Goal: Task Accomplishment & Management: Manage account settings

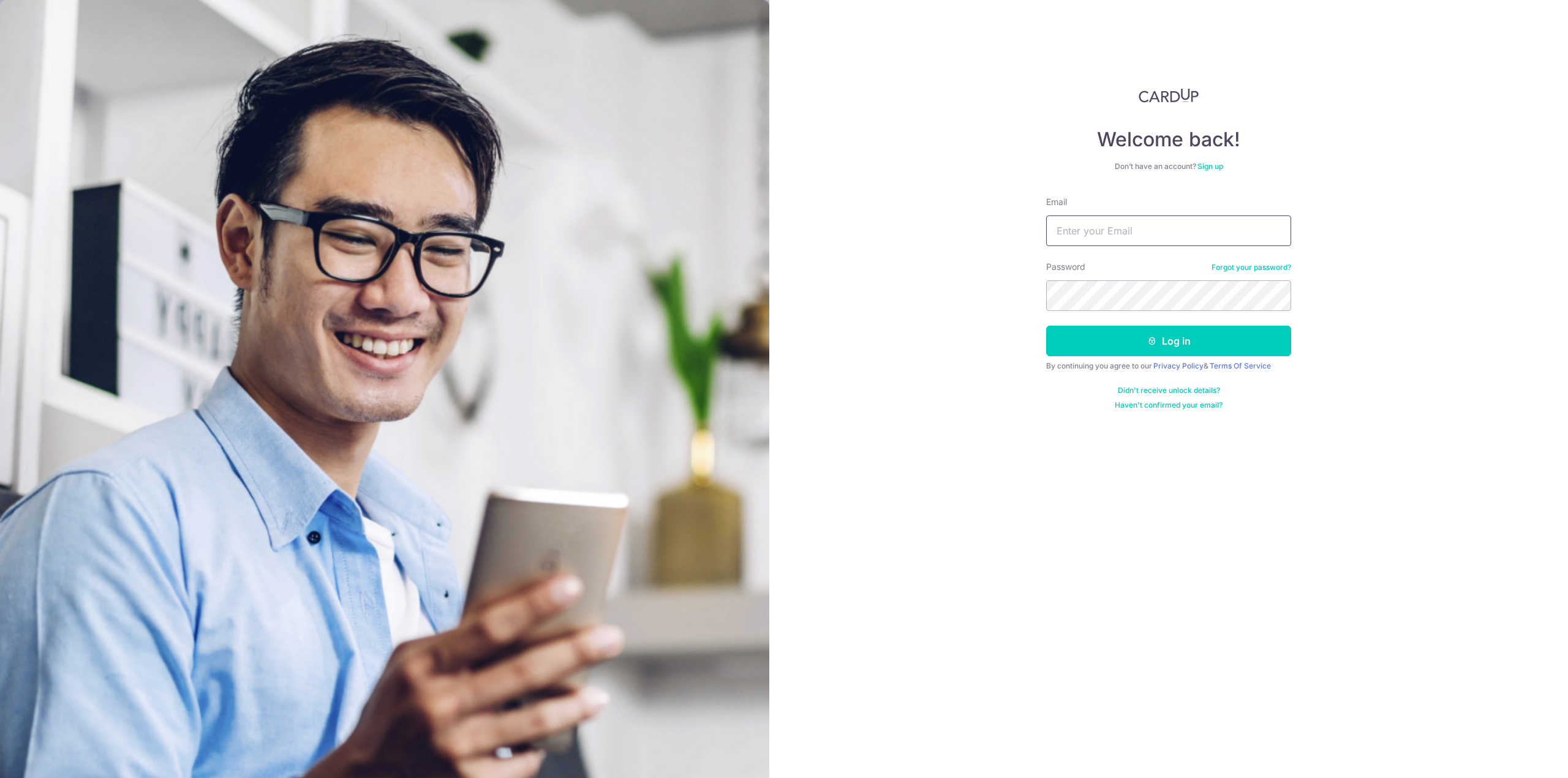
click at [1157, 240] on input "Email" at bounding box center [1168, 231] width 245 height 31
type input "[EMAIL_ADDRESS][DOMAIN_NAME]"
click at [1046, 326] on button "Log in" at bounding box center [1168, 341] width 245 height 31
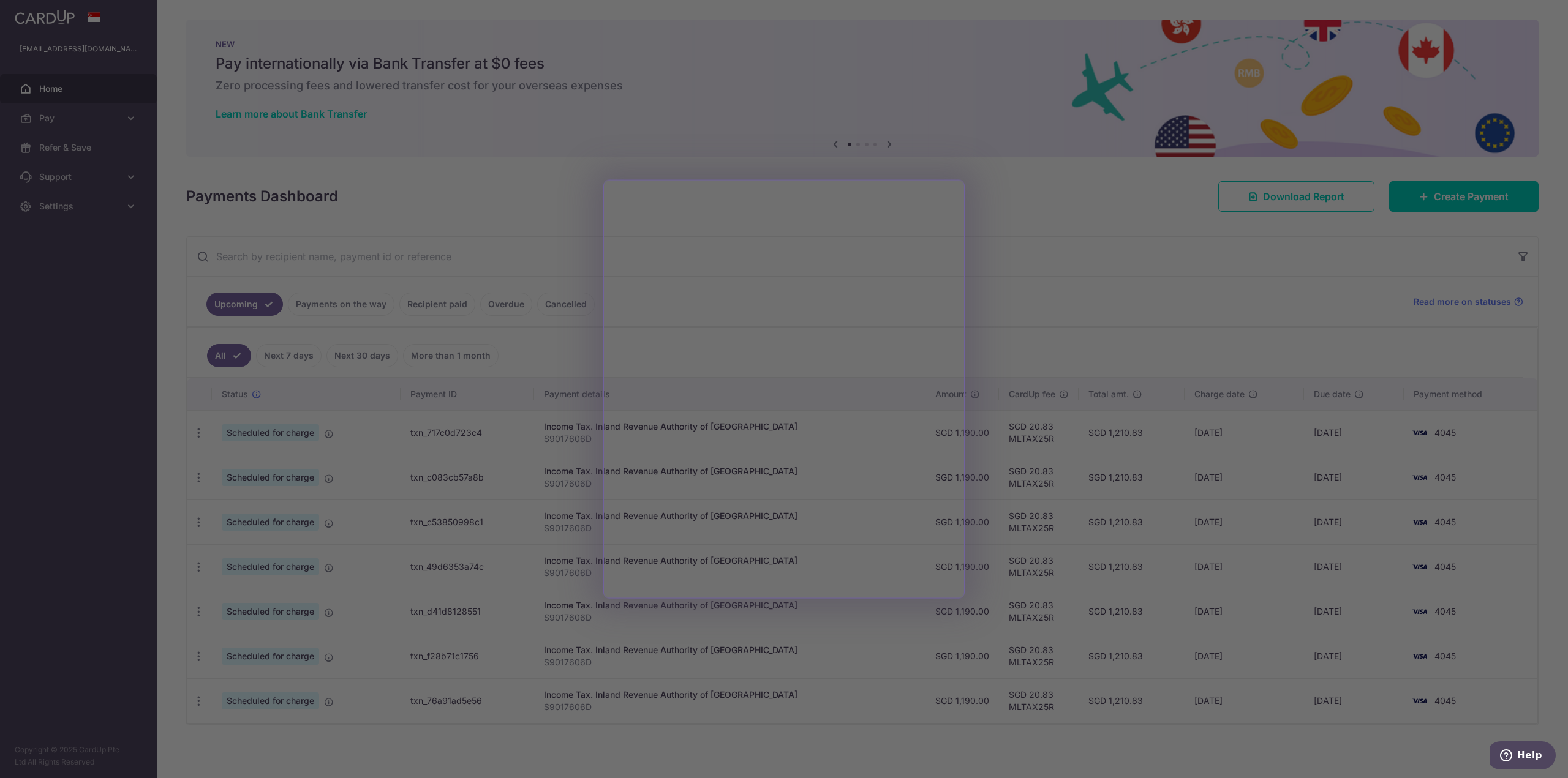
click at [1104, 302] on div at bounding box center [792, 393] width 1584 height 786
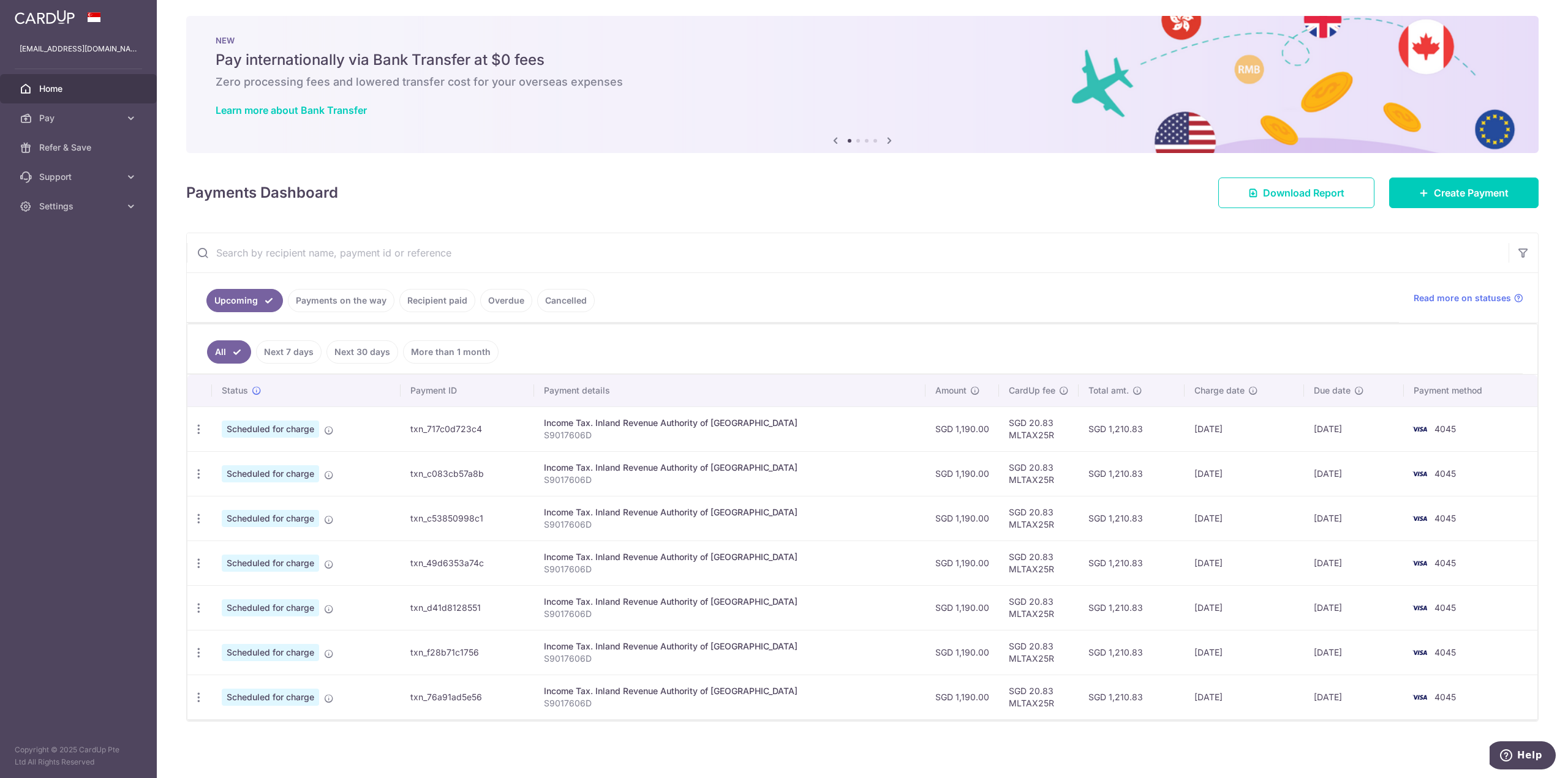
scroll to position [5, 0]
click at [1099, 431] on td "SGD 1,210.83" at bounding box center [1131, 427] width 106 height 45
click at [1099, 466] on td "SGD 1,210.83" at bounding box center [1131, 472] width 106 height 45
click at [1105, 513] on td "SGD 1,210.83" at bounding box center [1131, 517] width 106 height 45
click at [1101, 559] on td "SGD 1,210.83" at bounding box center [1131, 562] width 106 height 45
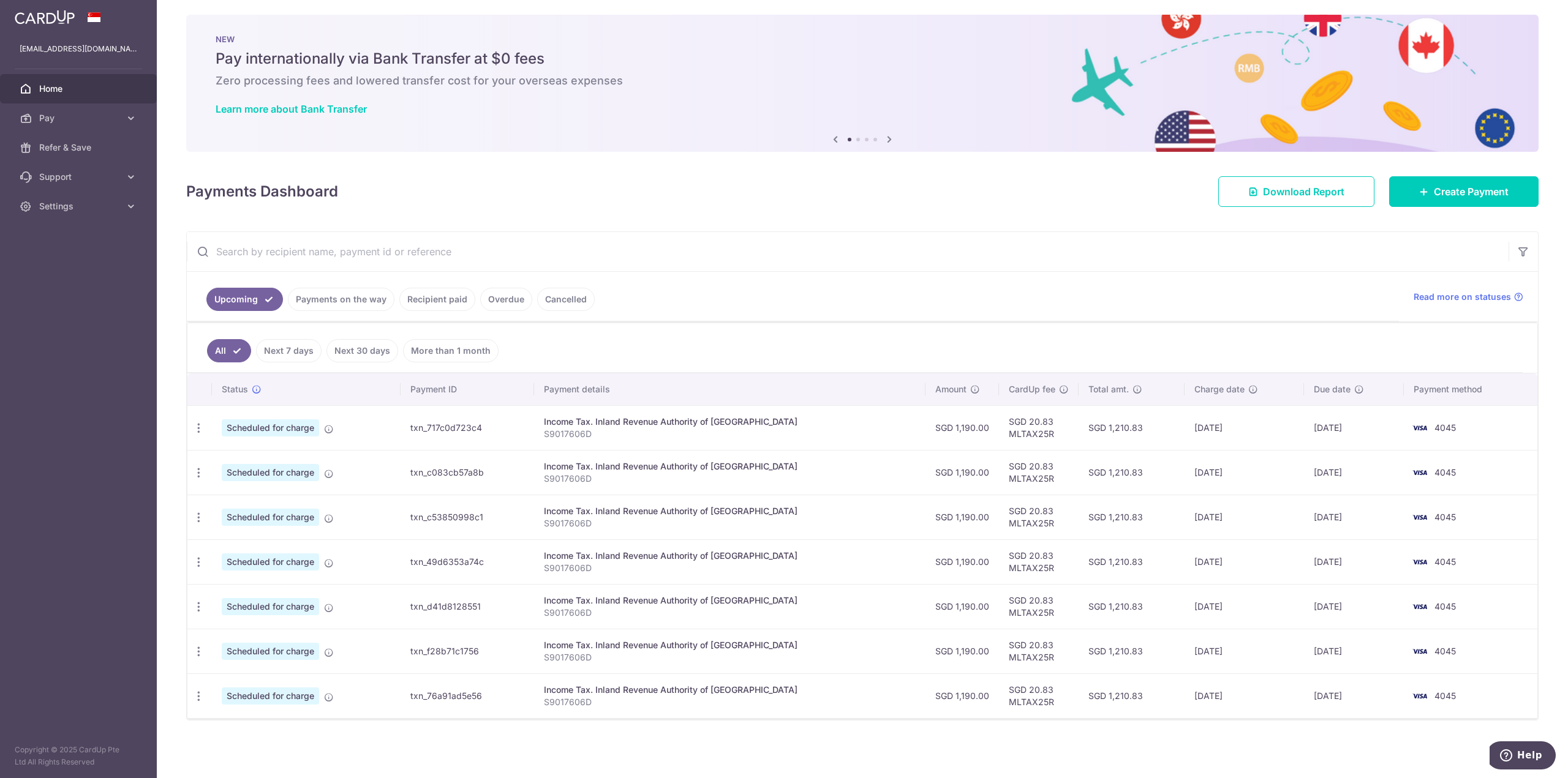
click at [1102, 612] on td "SGD 1,210.83" at bounding box center [1131, 606] width 106 height 45
click at [1104, 644] on td "SGD 1,210.83" at bounding box center [1131, 651] width 106 height 45
click at [1103, 685] on td "SGD 1,210.83" at bounding box center [1131, 696] width 106 height 45
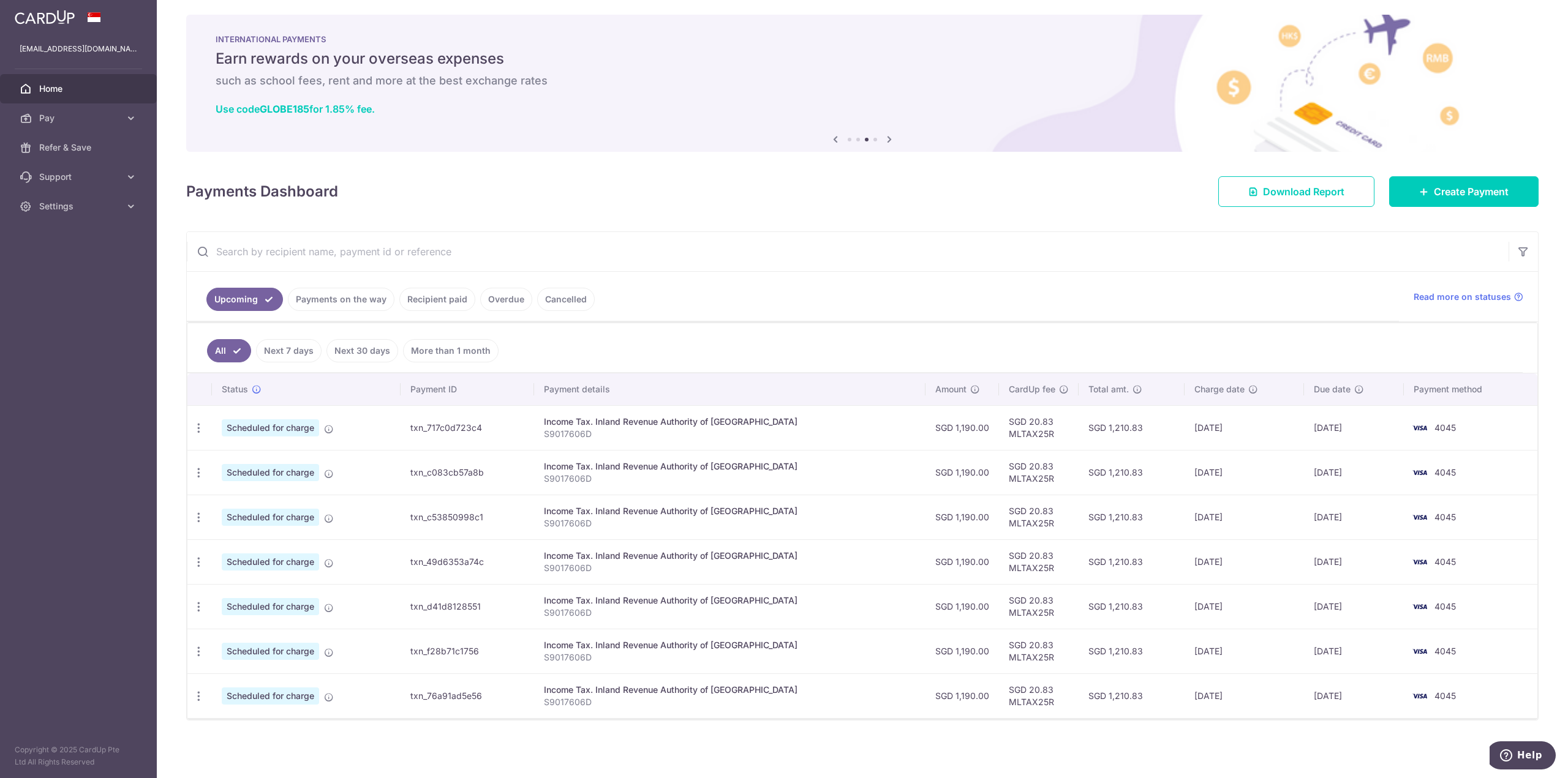
drag, startPoint x: 960, startPoint y: 428, endPoint x: 959, endPoint y: 450, distance: 22.0
click at [961, 427] on td "SGD 1,190.00" at bounding box center [962, 427] width 73 height 45
click at [953, 459] on td "SGD 1,190.00" at bounding box center [962, 472] width 73 height 45
click at [958, 514] on td "SGD 1,190.00" at bounding box center [962, 517] width 73 height 45
click at [955, 561] on td "SGD 1,190.00" at bounding box center [962, 562] width 73 height 45
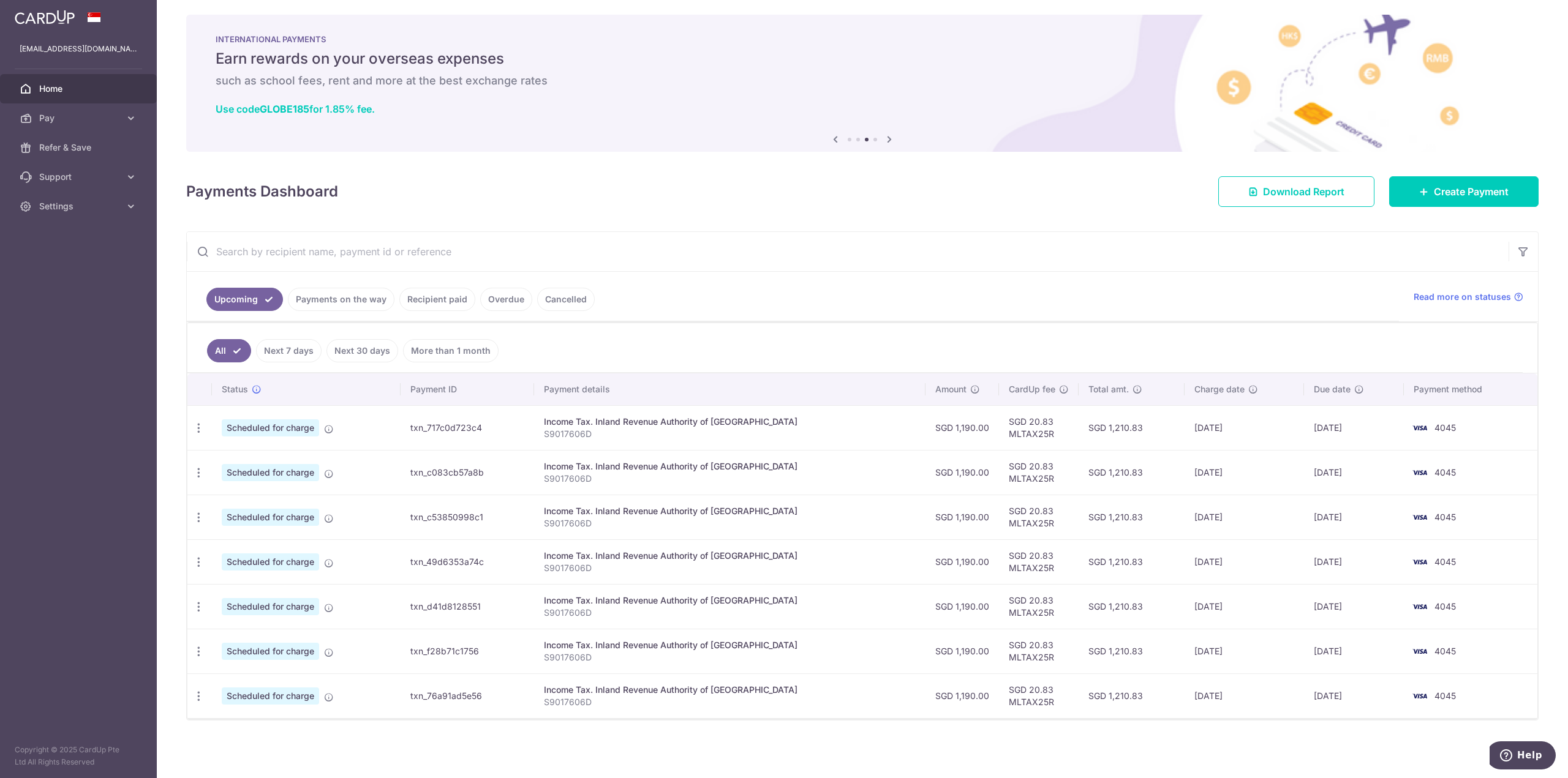
click at [957, 603] on td "SGD 1,190.00" at bounding box center [962, 606] width 73 height 45
click at [962, 652] on td "SGD 1,190.00" at bounding box center [962, 651] width 73 height 45
click at [199, 427] on icon "button" at bounding box center [199, 429] width 13 height 13
click at [237, 460] on span "Update payment" at bounding box center [264, 462] width 83 height 15
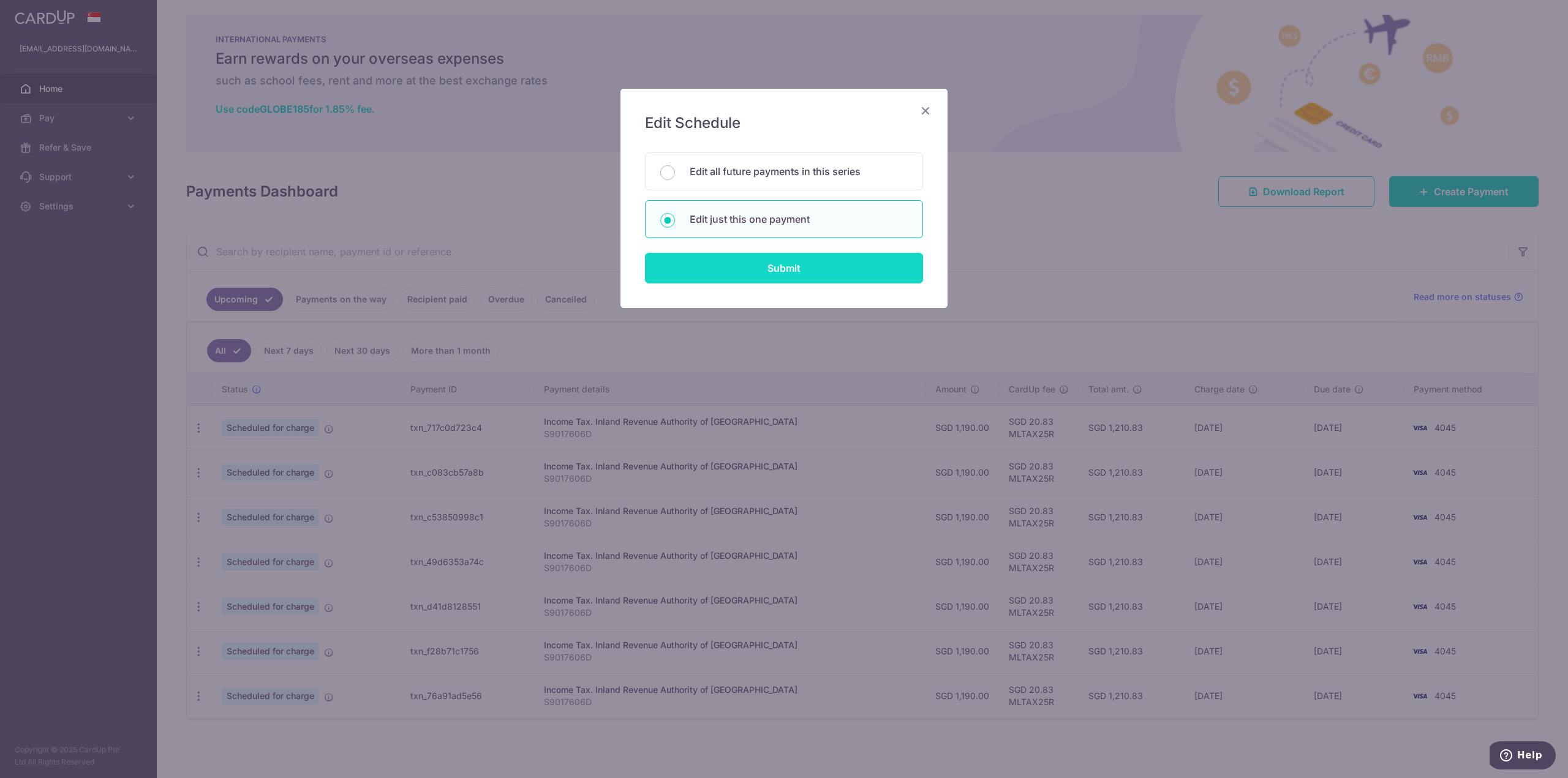
click at [727, 274] on input "Submit" at bounding box center [784, 268] width 278 height 31
radio input "true"
type input "1,190.00"
type input "08/09/2025"
type input "S9017606D"
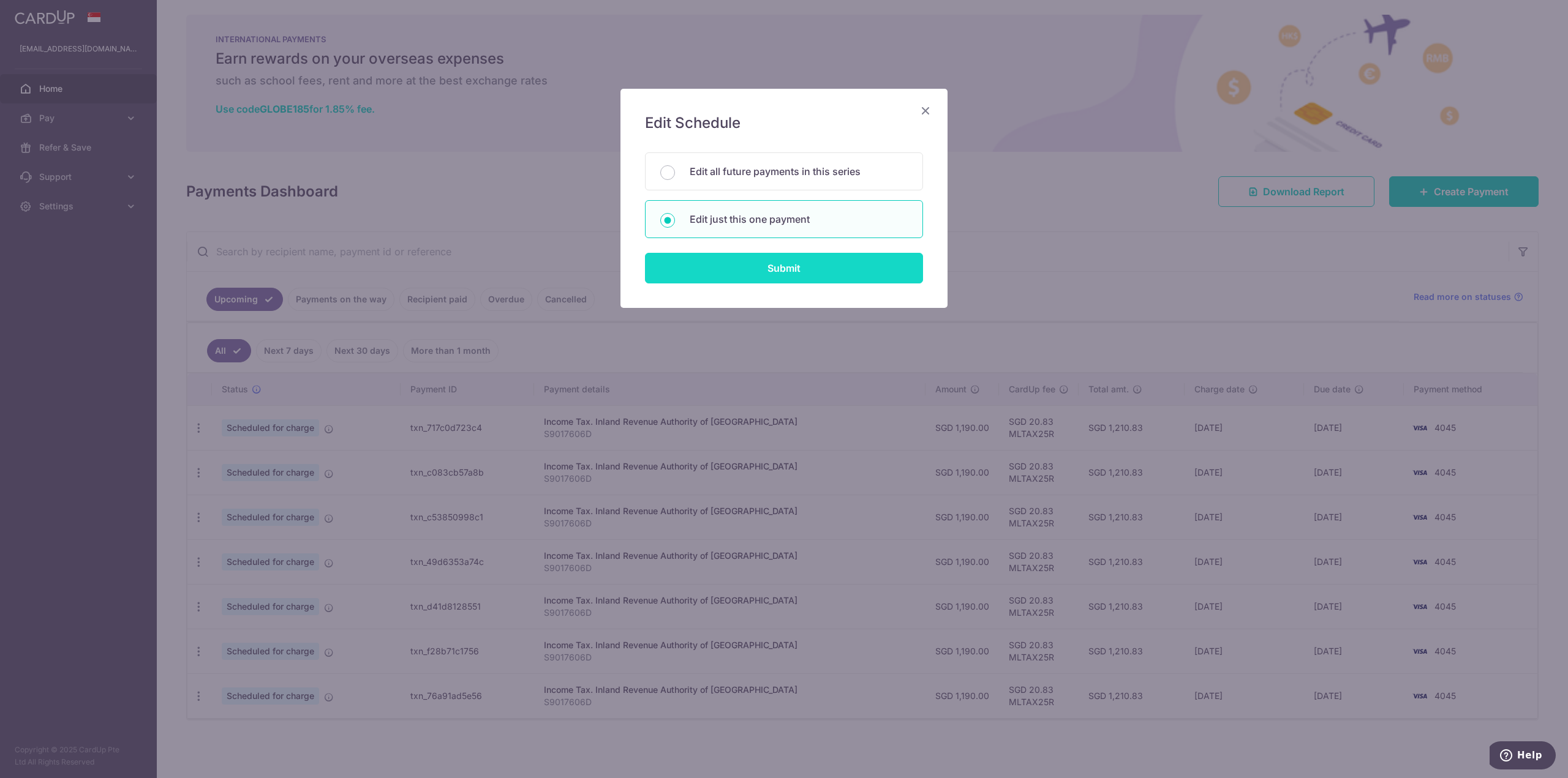
type input "MLTAX25R"
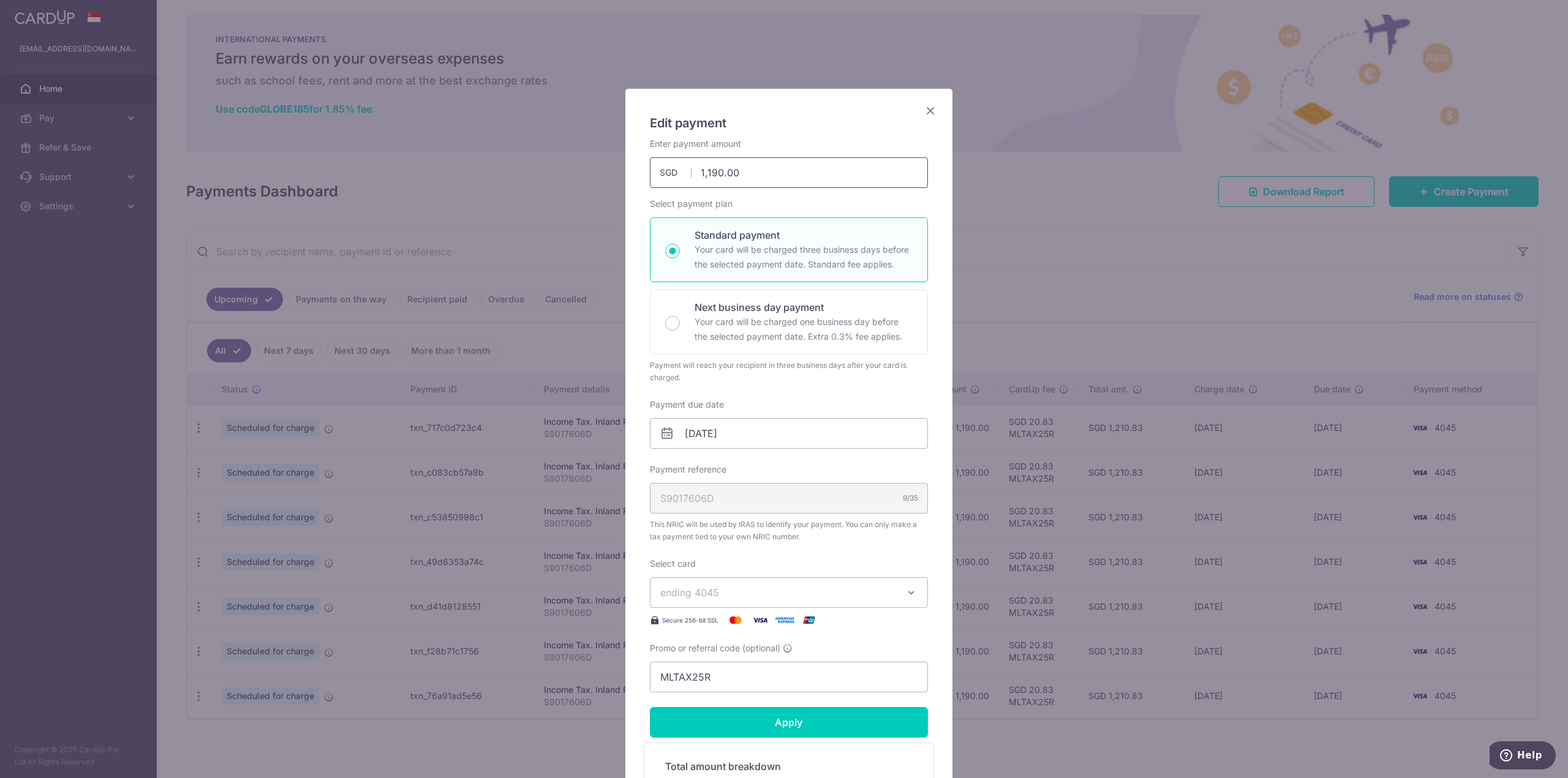
click at [745, 172] on input "1,190.00" at bounding box center [789, 172] width 278 height 31
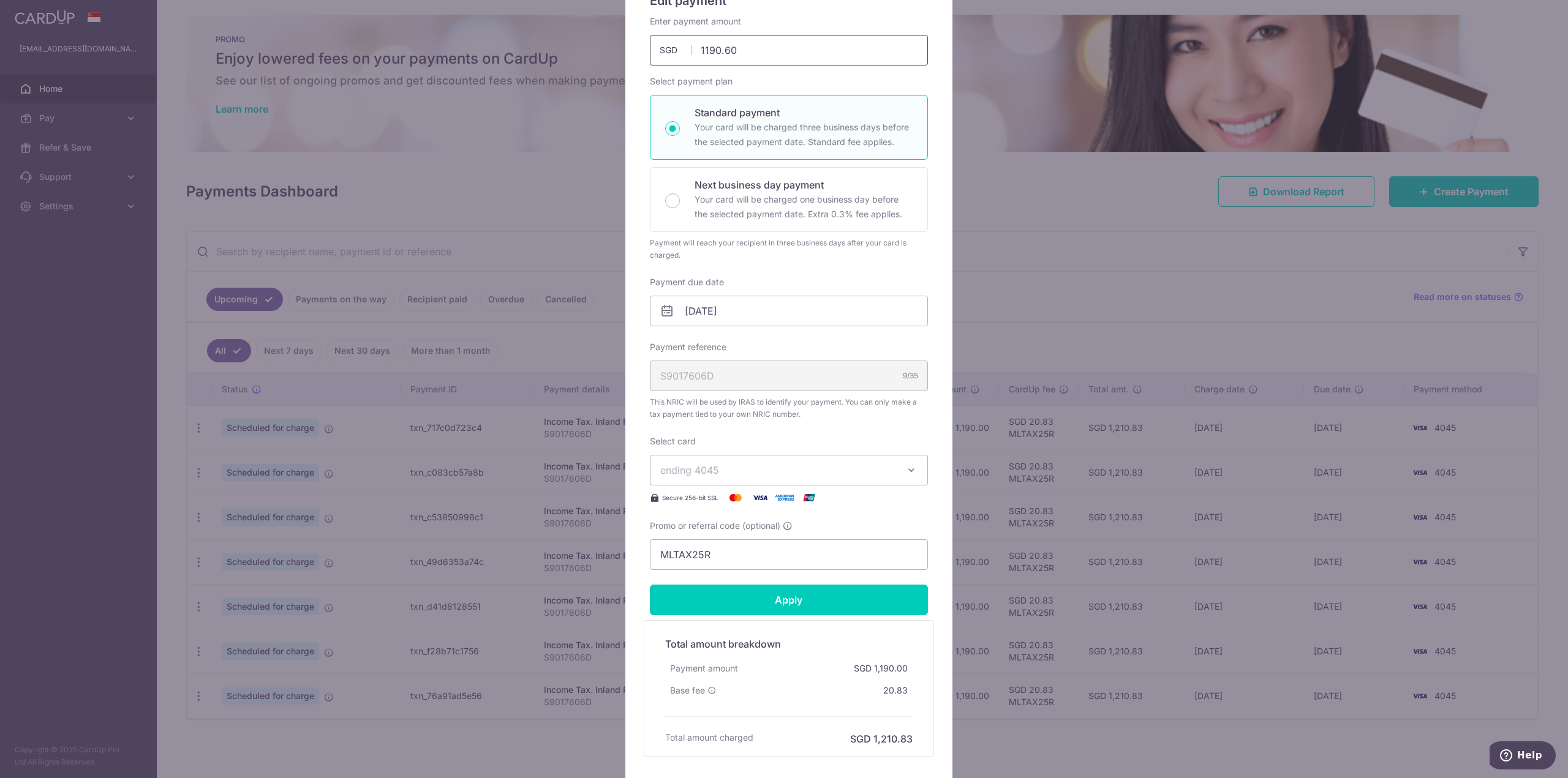
scroll to position [214, 0]
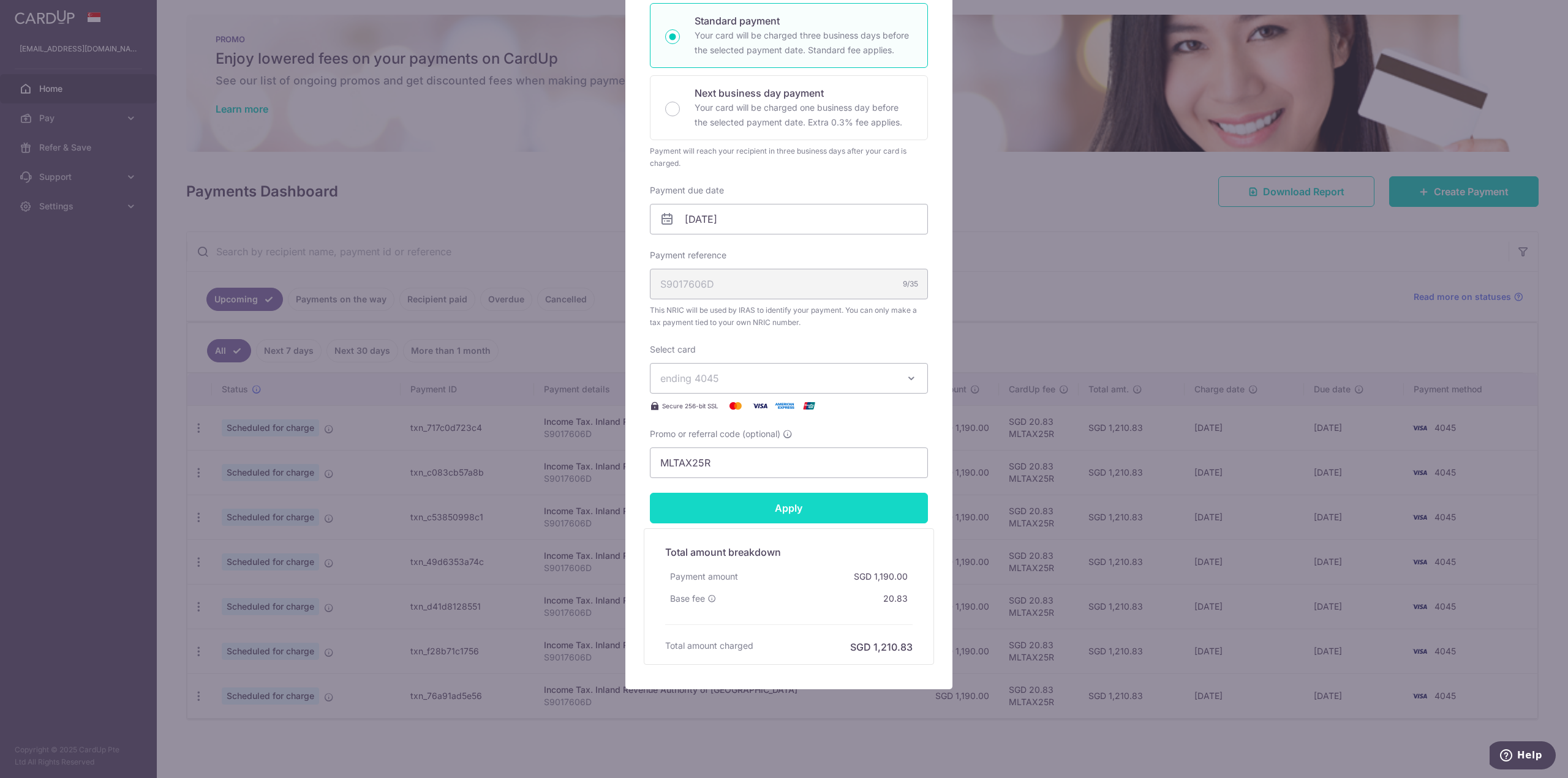
type input "1,190.60"
click at [807, 517] on form "By clicking apply, you will make changes to all payments to Inland Revenue Auth…" at bounding box center [789, 294] width 278 height 742
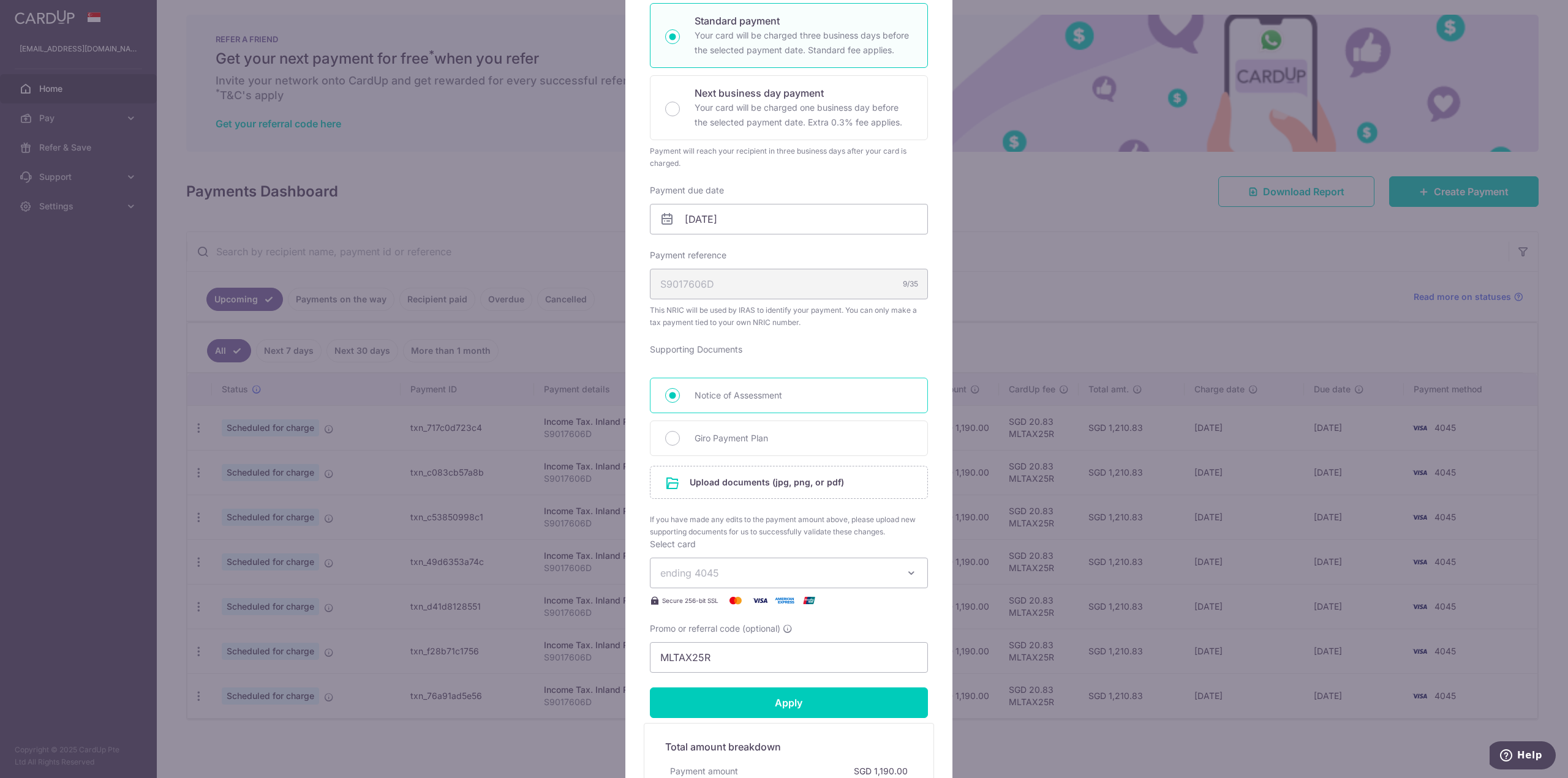
click at [670, 391] on input "Notice of Assessment" at bounding box center [673, 395] width 15 height 15
click at [719, 481] on input "file" at bounding box center [789, 482] width 277 height 32
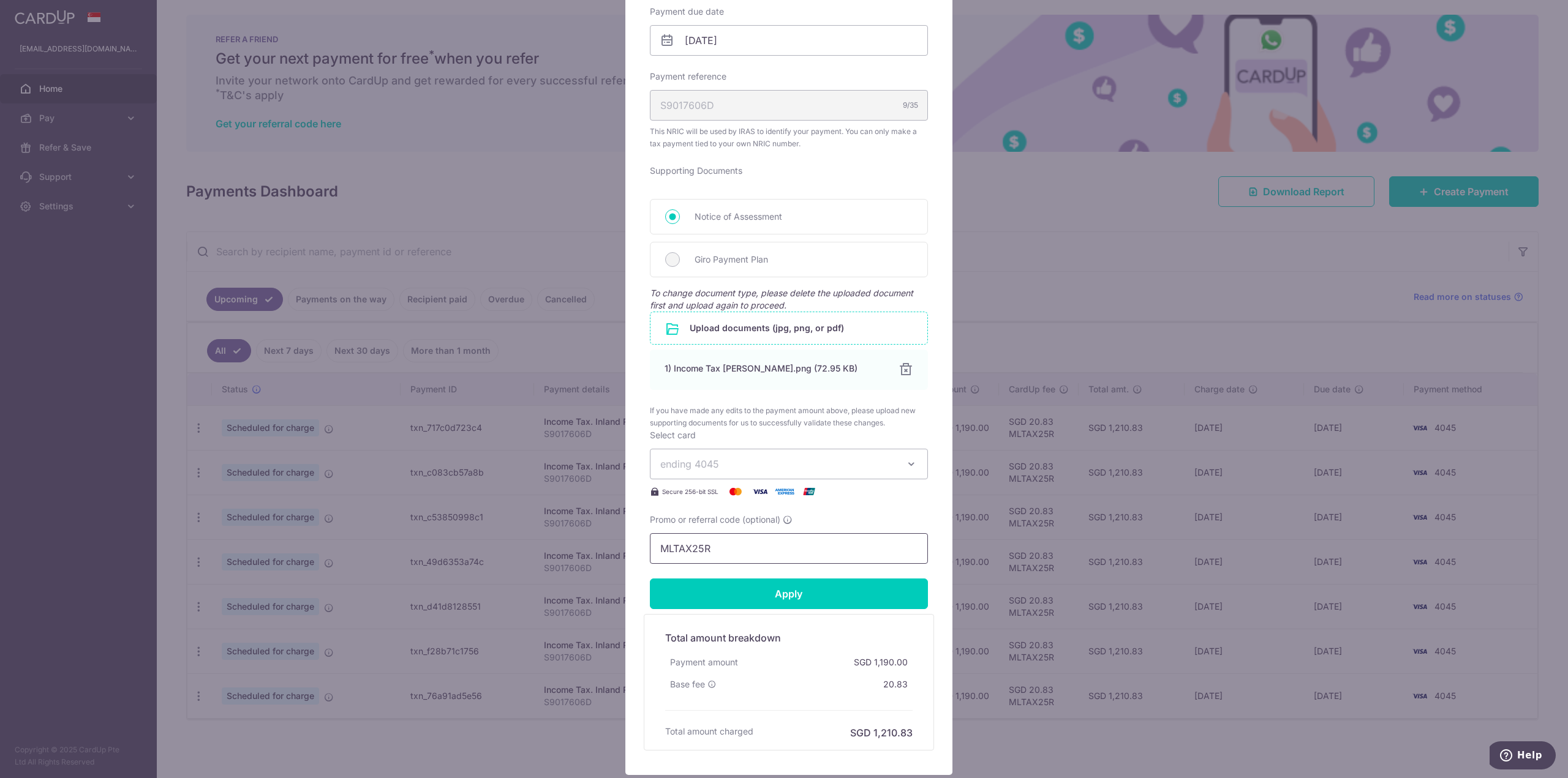
scroll to position [398, 0]
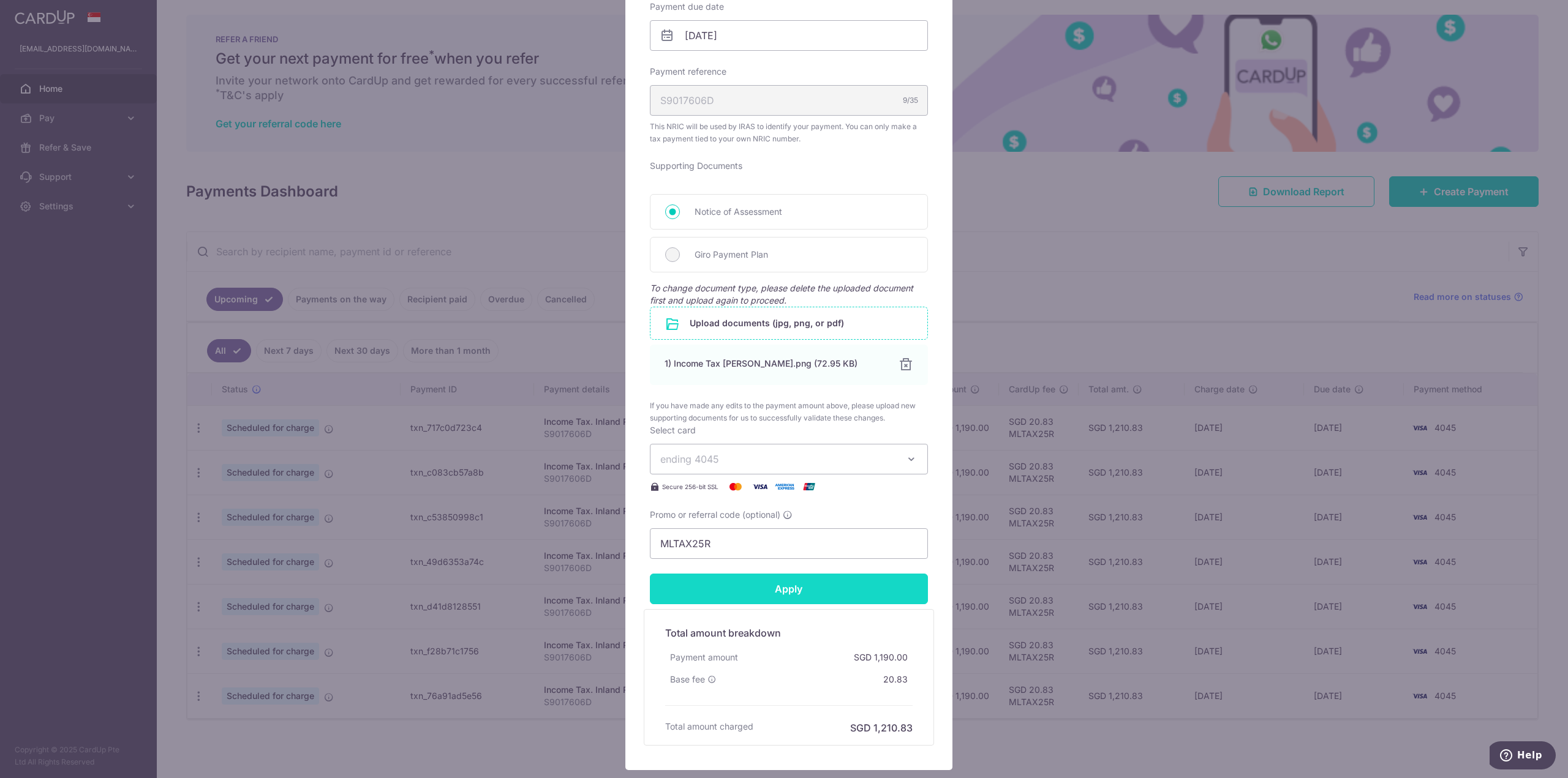
click at [776, 596] on input "Apply" at bounding box center [789, 588] width 278 height 31
type input "Successfully Applied"
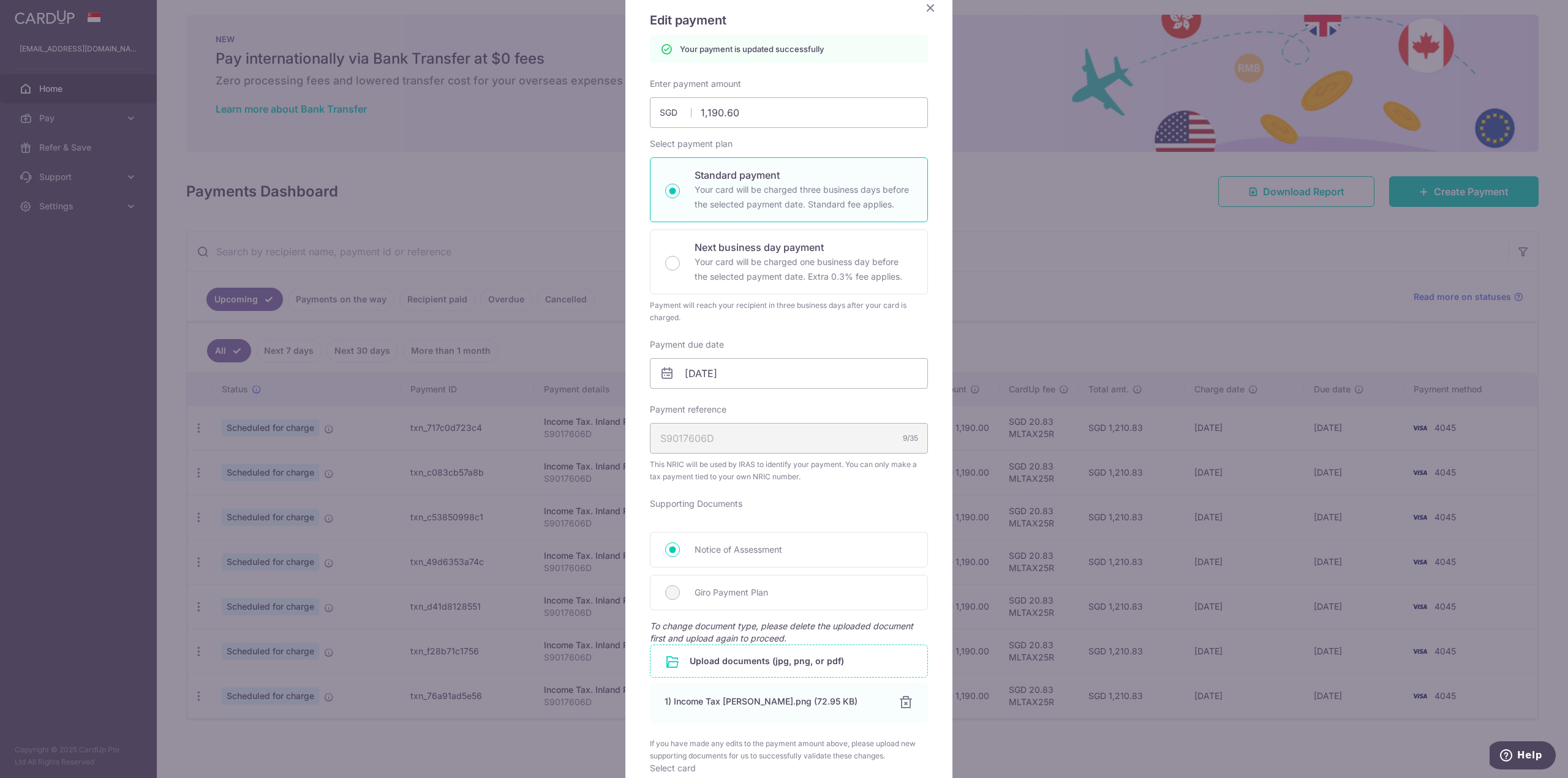
scroll to position [0, 0]
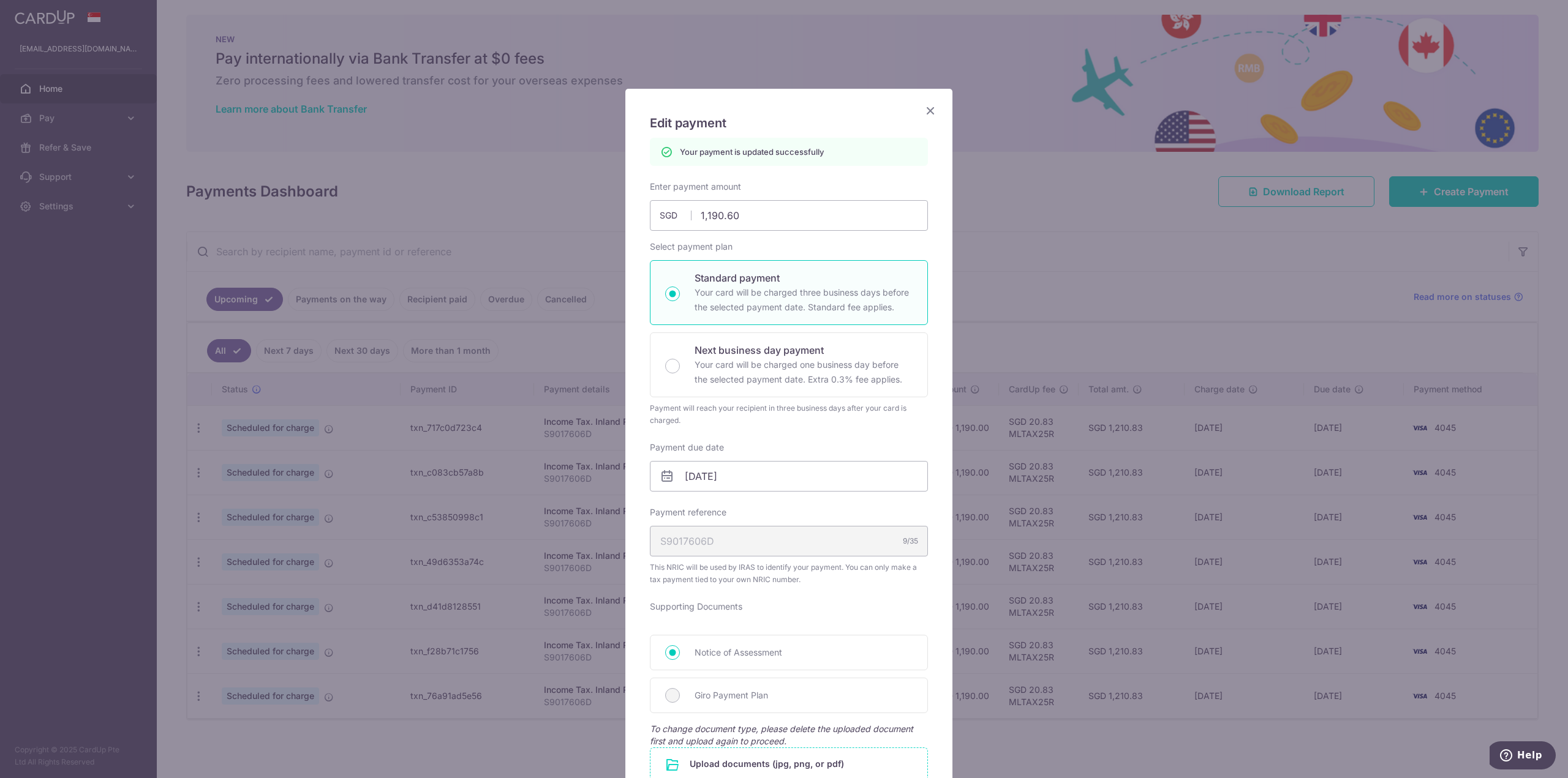
click at [924, 105] on icon "Close" at bounding box center [931, 110] width 15 height 16
